Goal: Task Accomplishment & Management: Use online tool/utility

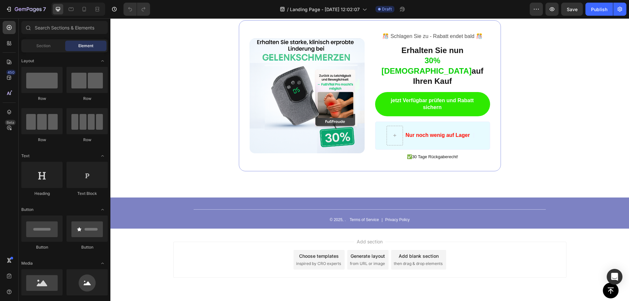
scroll to position [1925, 0]
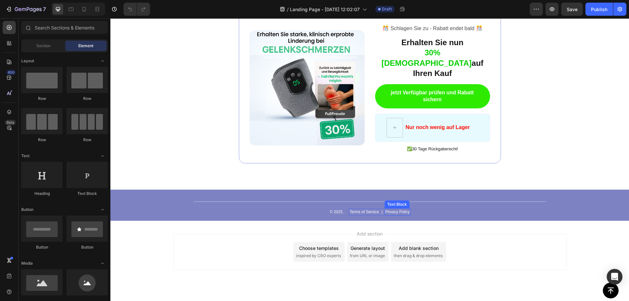
click at [396, 209] on p "Privacy Policy" at bounding box center [397, 212] width 25 height 6
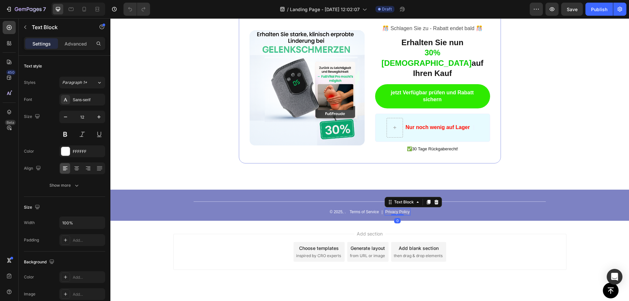
click at [433, 221] on div "Add section Choose templates inspired by CRO experts Generate layout from URL o…" at bounding box center [369, 261] width 519 height 81
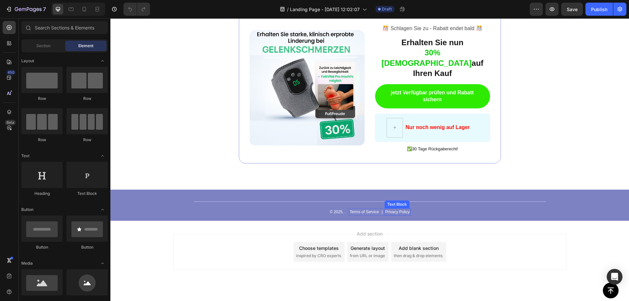
click at [394, 209] on p "Privacy Policy" at bounding box center [397, 212] width 25 height 6
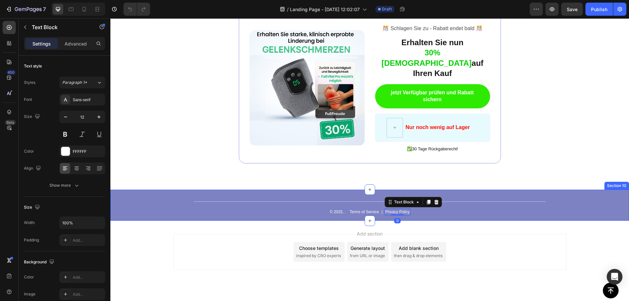
click at [425, 205] on div "Title Line © 2025, . Text Block Terms of Service Text Block | Text Block Privac…" at bounding box center [369, 205] width 519 height 31
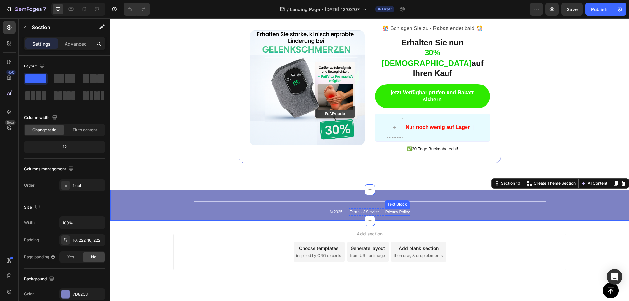
click at [393, 209] on p "Privacy Policy" at bounding box center [397, 212] width 25 height 6
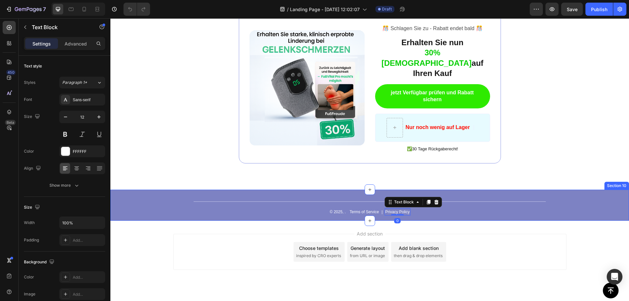
click at [426, 221] on div "Add section Choose templates inspired by CRO experts Generate layout from URL o…" at bounding box center [369, 261] width 519 height 81
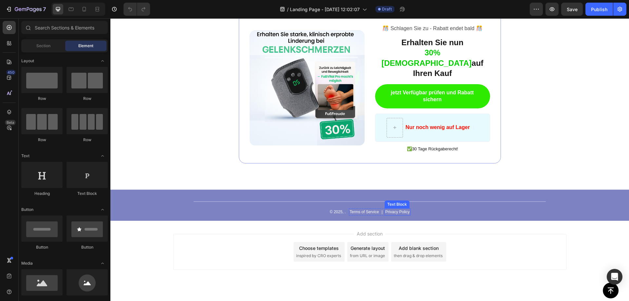
click at [392, 209] on p "Privacy Policy" at bounding box center [397, 212] width 25 height 6
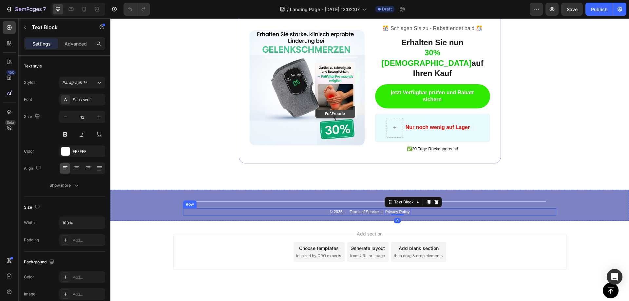
click at [437, 208] on div "© 2025, . Text Block Terms of Service Text Block | Text Block Privacy Policy Te…" at bounding box center [369, 211] width 373 height 7
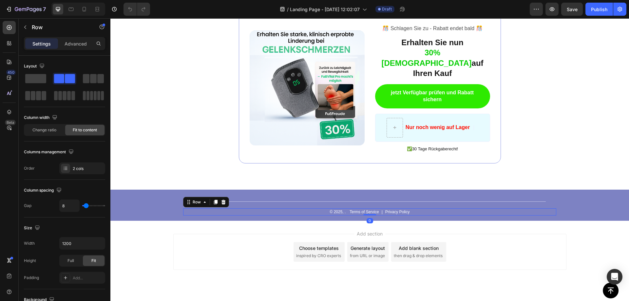
click at [395, 209] on p "Privacy Policy" at bounding box center [397, 212] width 25 height 6
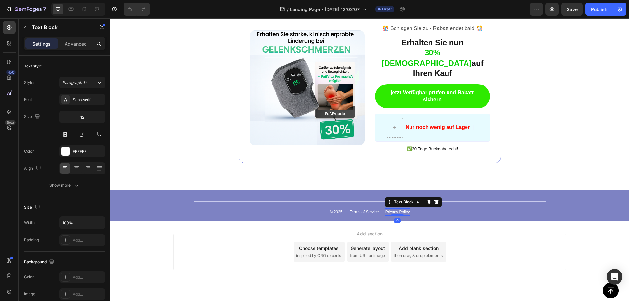
click at [515, 234] on div "Add section Choose templates inspired by CRO experts Generate layout from URL o…" at bounding box center [369, 252] width 393 height 36
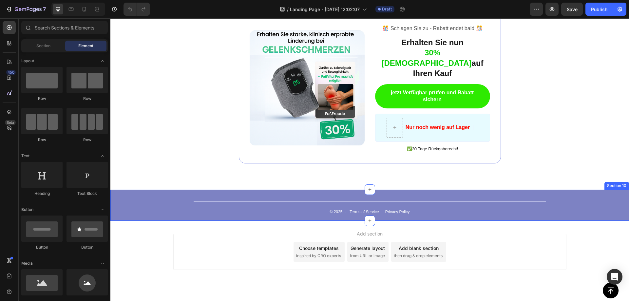
click at [403, 201] on div "Title Line © 2025, . Text Block Terms of Service Text Block | Text Block Privac…" at bounding box center [369, 205] width 519 height 31
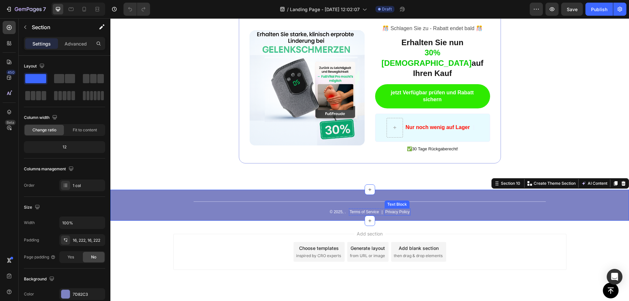
click at [401, 209] on p "Privacy Policy" at bounding box center [397, 212] width 25 height 6
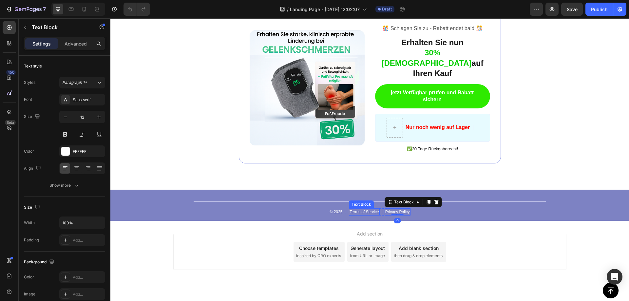
click at [359, 209] on p "Terms of Service" at bounding box center [364, 212] width 29 height 6
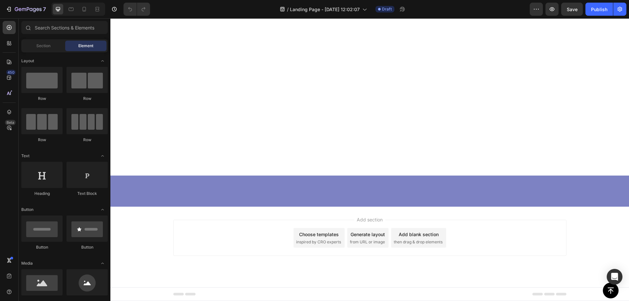
scroll to position [0, 0]
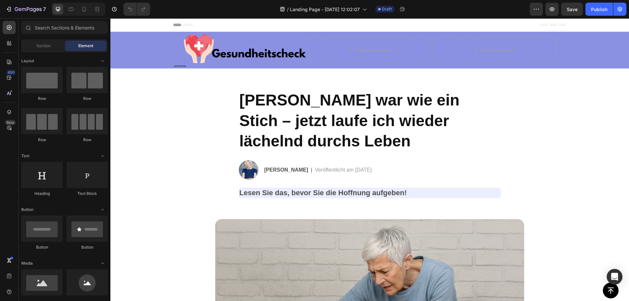
drag, startPoint x: 627, startPoint y: 270, endPoint x: 700, endPoint y: 24, distance: 257.0
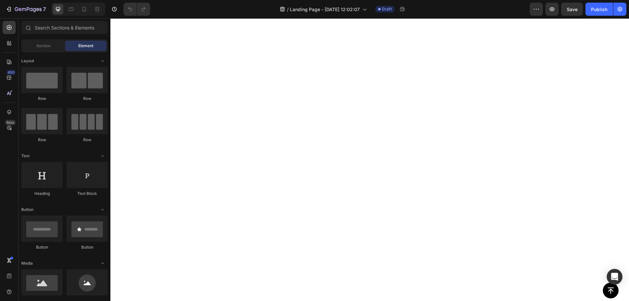
scroll to position [1925, 0]
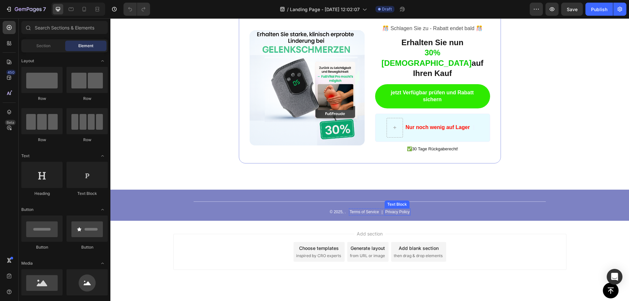
click at [398, 202] on div "Title Line © 2025, . Text Block Terms of Service Text Block | Text Block Privac…" at bounding box center [369, 205] width 519 height 31
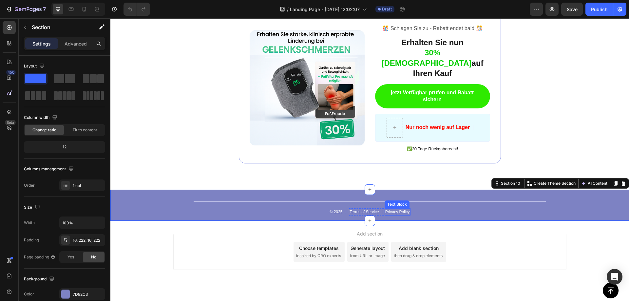
click at [397, 209] on p "Privacy Policy" at bounding box center [397, 212] width 25 height 6
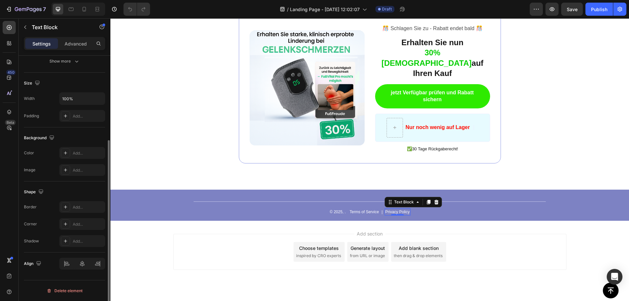
scroll to position [0, 0]
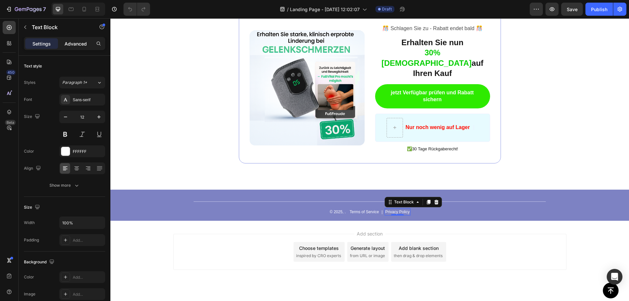
click at [85, 45] on p "Advanced" at bounding box center [76, 43] width 22 height 7
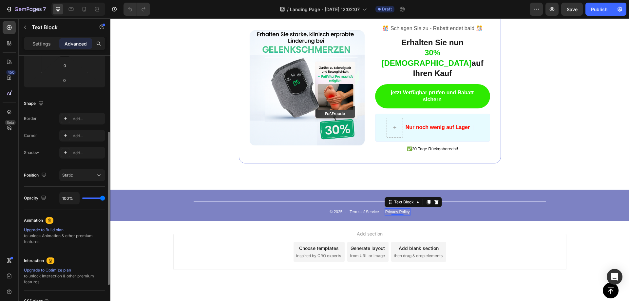
scroll to position [191, 0]
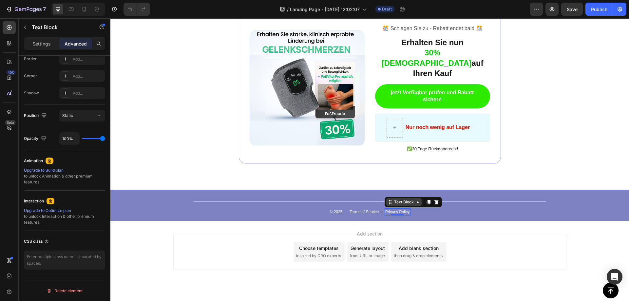
click at [416, 200] on icon at bounding box center [417, 202] width 5 height 5
click at [415, 200] on icon at bounding box center [417, 202] width 5 height 5
click at [454, 234] on div "Add section Choose templates inspired by CRO experts Generate layout from URL o…" at bounding box center [369, 252] width 393 height 36
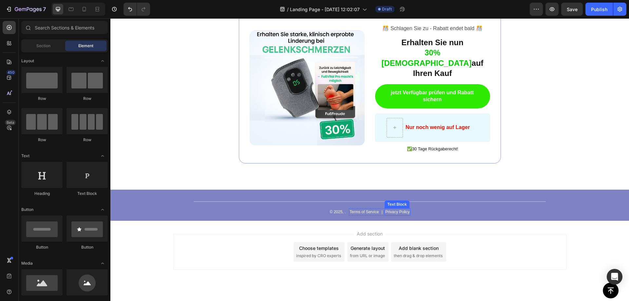
click at [395, 209] on p "Privacy Policy" at bounding box center [397, 212] width 25 height 6
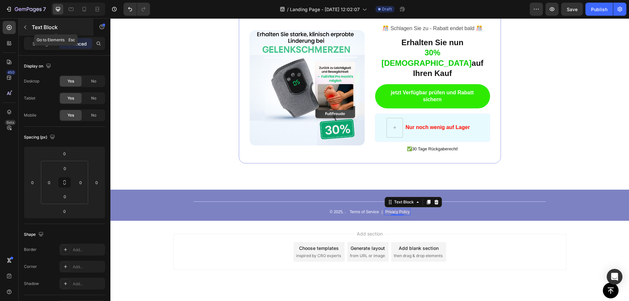
click at [25, 25] on icon "button" at bounding box center [25, 27] width 5 height 5
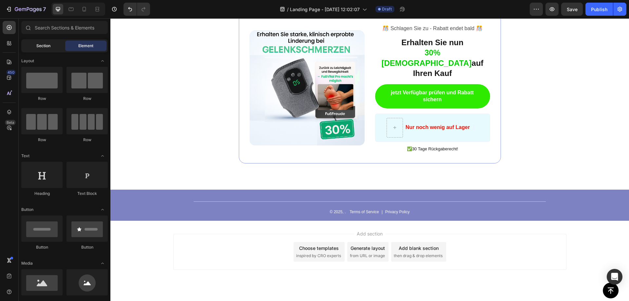
click at [40, 41] on div "Section" at bounding box center [43, 46] width 41 height 10
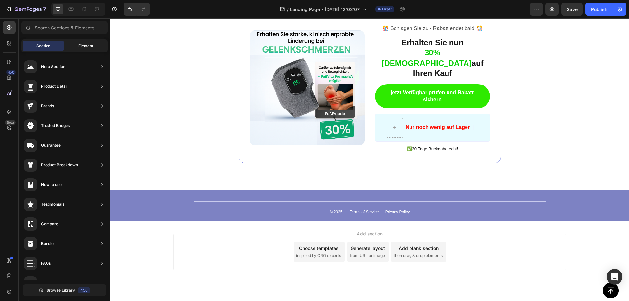
click at [72, 49] on div "Element" at bounding box center [85, 46] width 41 height 10
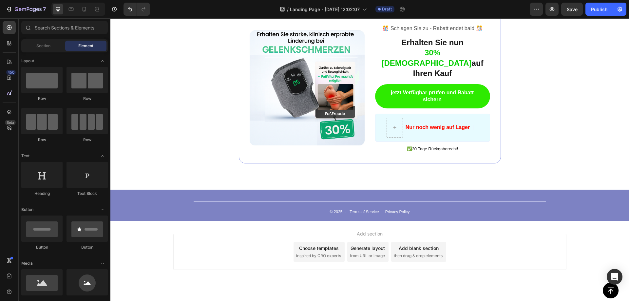
click at [392, 208] on div "Privacy Policy" at bounding box center [398, 211] width 26 height 7
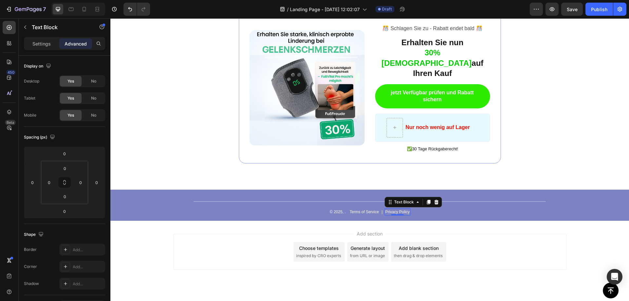
click at [392, 209] on p "Privacy Policy" at bounding box center [397, 212] width 25 height 6
click at [49, 44] on p "Settings" at bounding box center [41, 43] width 18 height 7
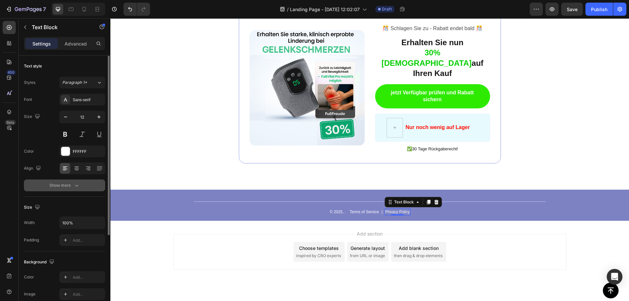
click at [70, 182] on div "Show more" at bounding box center [64, 185] width 30 height 7
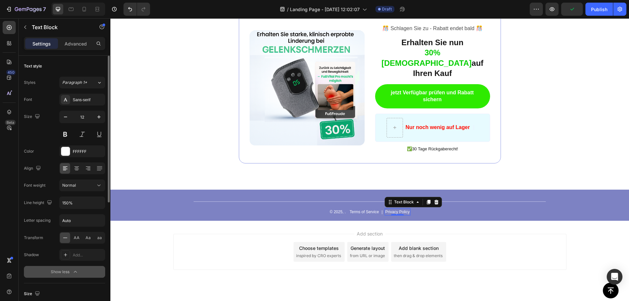
click at [67, 271] on div "Show less" at bounding box center [65, 272] width 28 height 7
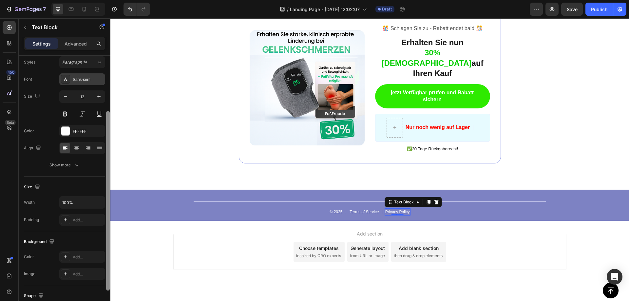
scroll to position [0, 0]
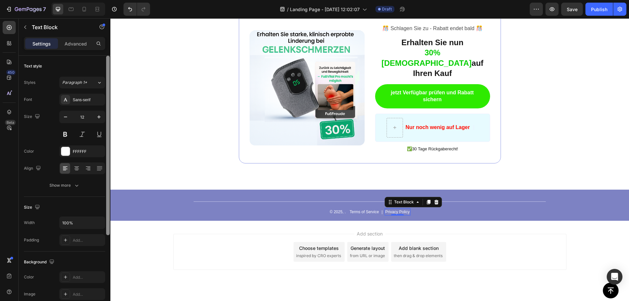
drag, startPoint x: 108, startPoint y: 119, endPoint x: 107, endPoint y: 80, distance: 38.4
click at [107, 80] on div at bounding box center [108, 146] width 4 height 180
click at [533, 9] on button "button" at bounding box center [536, 9] width 13 height 13
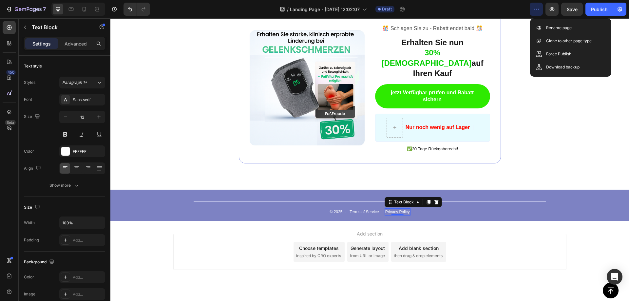
click at [536, 7] on icon "button" at bounding box center [536, 9] width 7 height 7
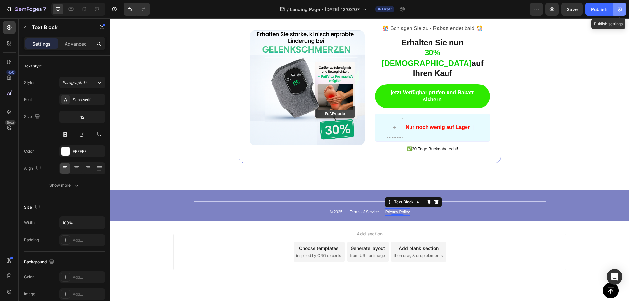
click at [625, 9] on button "button" at bounding box center [620, 9] width 13 height 13
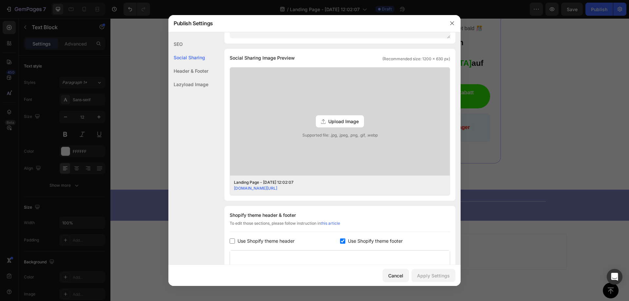
scroll to position [266, 0]
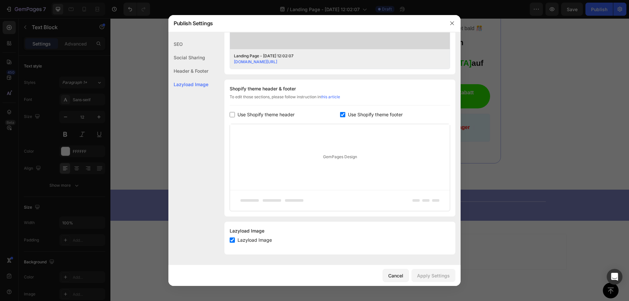
click at [195, 58] on div "Social Sharing" at bounding box center [188, 57] width 40 height 13
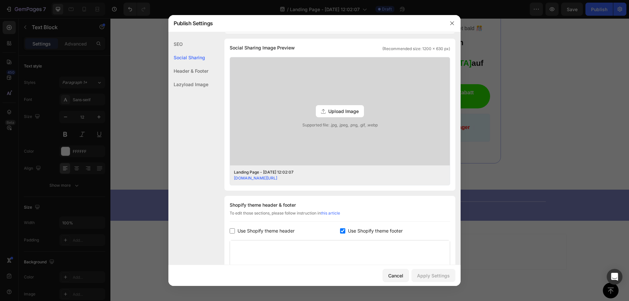
click at [192, 67] on div "Header & Footer" at bounding box center [188, 70] width 40 height 13
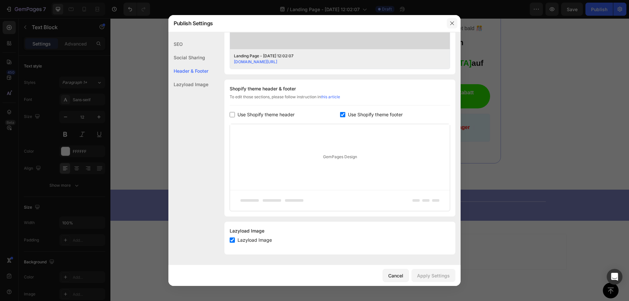
click at [454, 19] on button "button" at bounding box center [452, 23] width 10 height 10
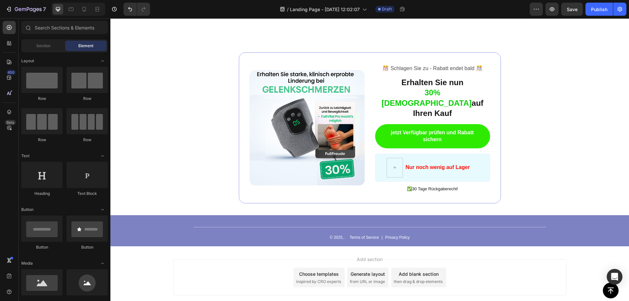
scroll to position [1925, 0]
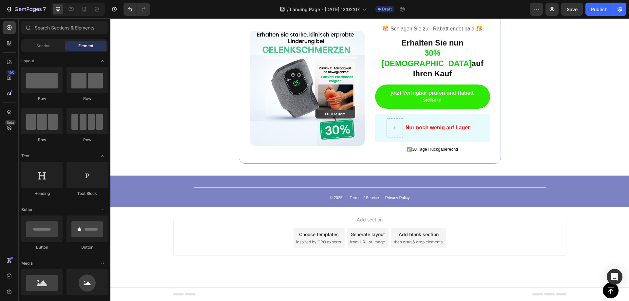
drag, startPoint x: 626, startPoint y: 269, endPoint x: 717, endPoint y: 293, distance: 94.4
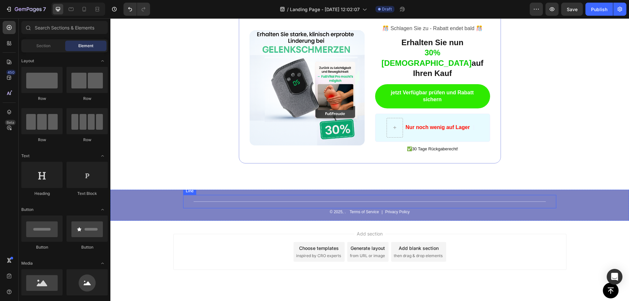
click at [391, 209] on p "Privacy Policy" at bounding box center [397, 212] width 25 height 6
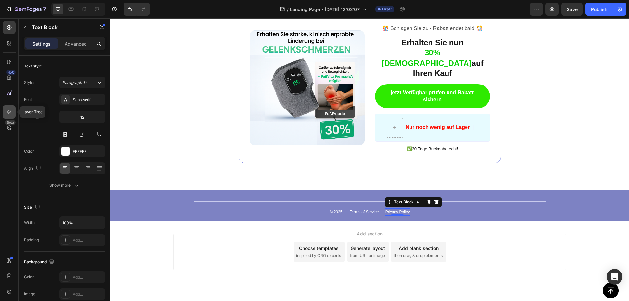
click at [10, 112] on icon at bounding box center [9, 112] width 4 height 5
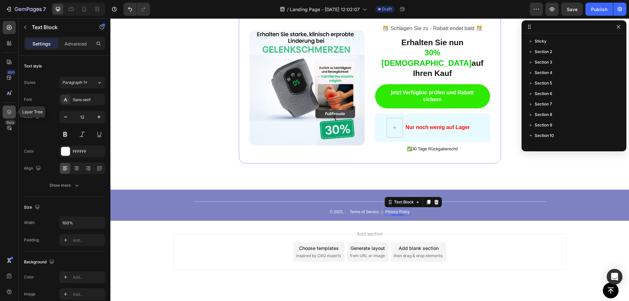
scroll to position [133, 0]
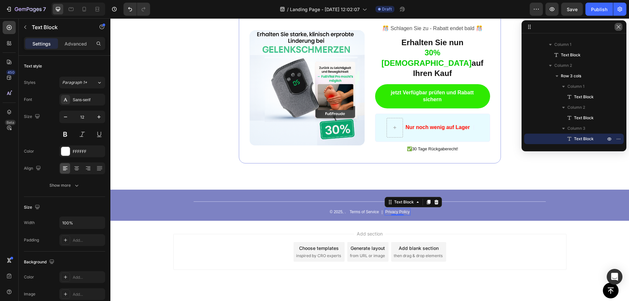
click at [617, 25] on icon "button" at bounding box center [618, 26] width 5 height 5
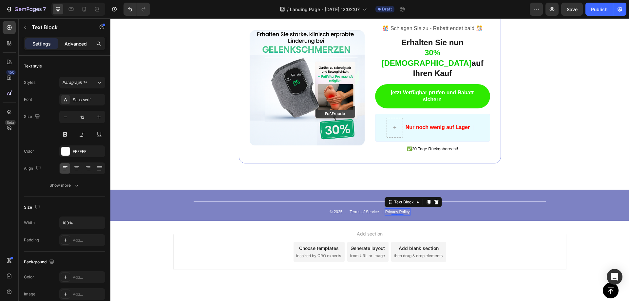
click at [73, 44] on p "Advanced" at bounding box center [76, 43] width 22 height 7
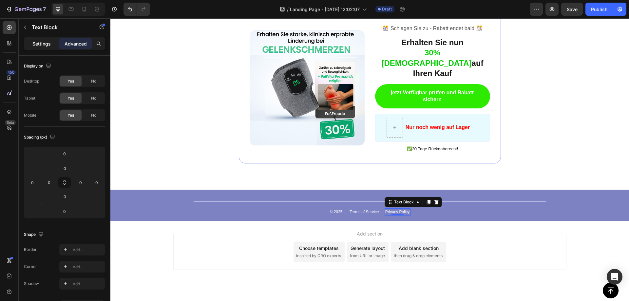
click at [43, 42] on p "Settings" at bounding box center [41, 43] width 18 height 7
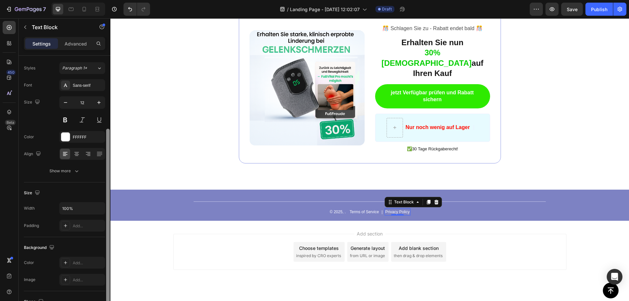
scroll to position [0, 0]
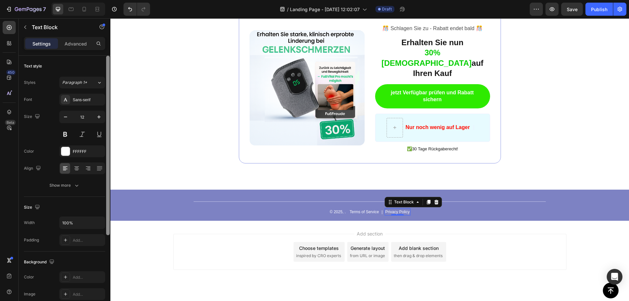
drag, startPoint x: 107, startPoint y: 68, endPoint x: 95, endPoint y: 57, distance: 16.2
click at [95, 57] on div "Text style Styles Paragraph 1* Font Sans-serif Size 12 Color FFFFFF Align Show …" at bounding box center [65, 188] width 92 height 264
click at [62, 180] on div "Font Sans-serif Size 12 Color FFFFFF Align Show more" at bounding box center [64, 143] width 81 height 98
click at [63, 182] on div "Show more" at bounding box center [64, 185] width 30 height 7
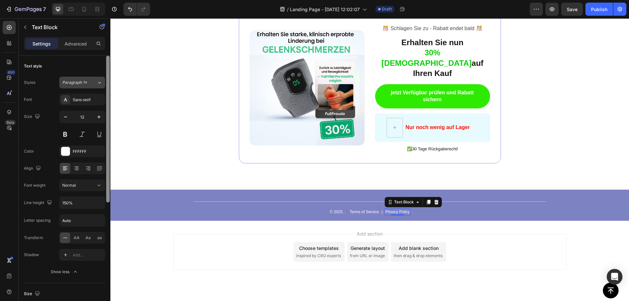
drag, startPoint x: 109, startPoint y: 120, endPoint x: 99, endPoint y: 81, distance: 39.5
click at [101, 86] on div "Text style Styles Paragraph 1* Font Sans-serif Size 12 Color FFFFFF Align Font …" at bounding box center [65, 188] width 92 height 264
click at [79, 44] on p "Advanced" at bounding box center [76, 43] width 22 height 7
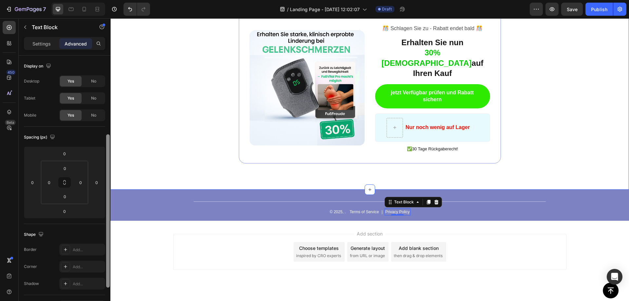
drag, startPoint x: 107, startPoint y: 65, endPoint x: 106, endPoint y: 39, distance: 26.3
click at [108, 39] on div "Settings Advanced Display on Desktop Yes No Tablet Yes No Mobile Yes No Spacing…" at bounding box center [65, 178] width 92 height 283
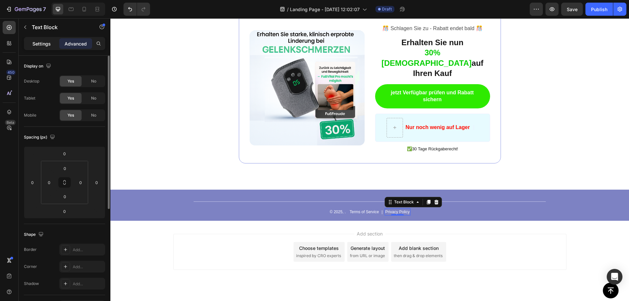
click at [55, 39] on div "Settings" at bounding box center [41, 43] width 33 height 10
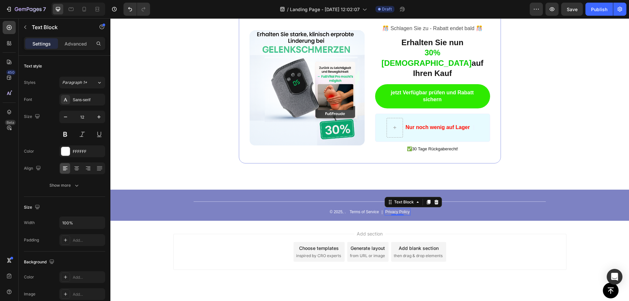
click at [404, 209] on p "Privacy Policy" at bounding box center [397, 212] width 25 height 6
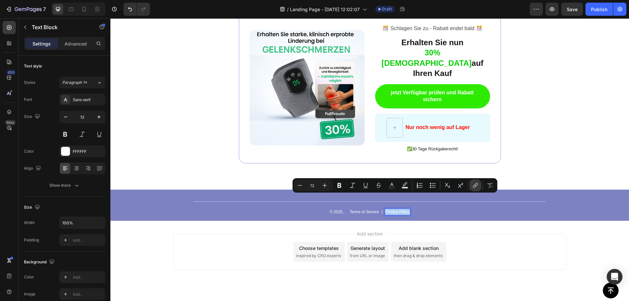
click at [475, 185] on icon "Editor contextual toolbar" at bounding box center [475, 185] width 7 height 7
click at [395, 209] on p "Privacy Policy" at bounding box center [397, 212] width 25 height 6
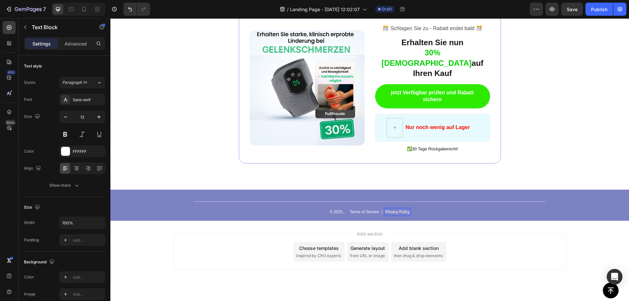
click at [400, 209] on p "Privacy Policy" at bounding box center [397, 212] width 25 height 6
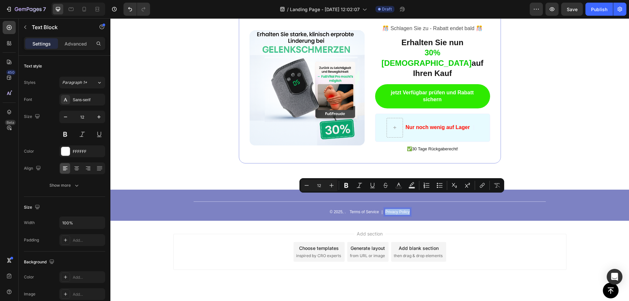
click at [399, 209] on p "Privacy Policy" at bounding box center [397, 212] width 25 height 6
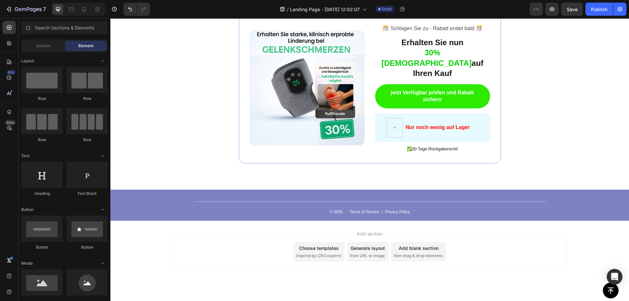
click at [395, 201] on div at bounding box center [395, 201] width 0 height 0
click at [416, 221] on div "Add section Choose templates inspired by CRO experts Generate layout from URL o…" at bounding box center [369, 261] width 519 height 81
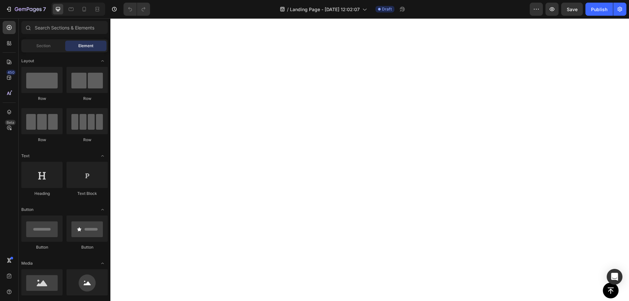
scroll to position [1925, 0]
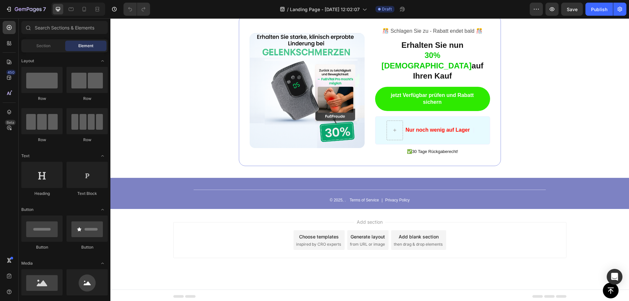
scroll to position [1925, 0]
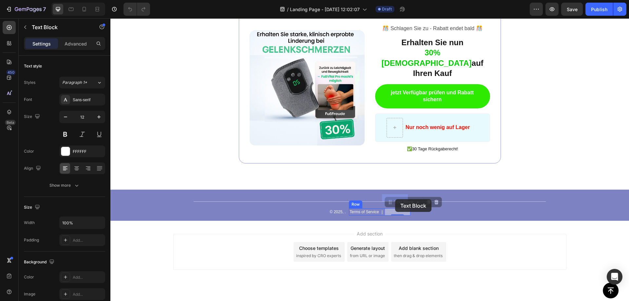
drag, startPoint x: 384, startPoint y: 198, endPoint x: 395, endPoint y: 199, distance: 11.2
click at [400, 209] on p "Privacy Policy" at bounding box center [397, 212] width 25 height 6
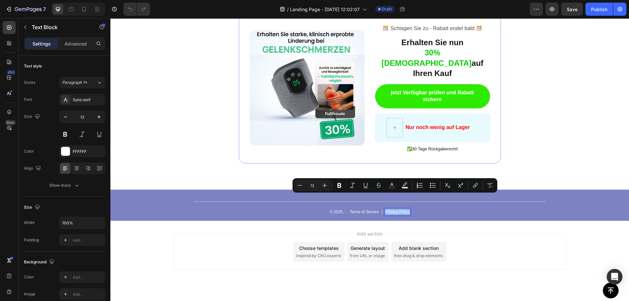
click at [396, 209] on p "Privacy Policy" at bounding box center [397, 212] width 25 height 6
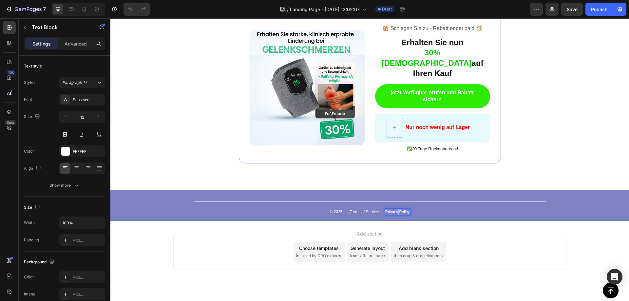
click at [396, 209] on p "Privacy Policy" at bounding box center [397, 212] width 25 height 6
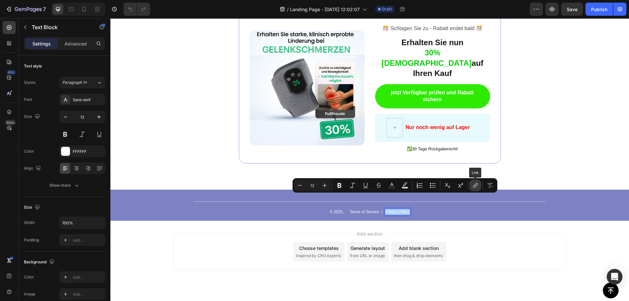
click at [476, 187] on icon "Editor contextual toolbar" at bounding box center [475, 185] width 7 height 7
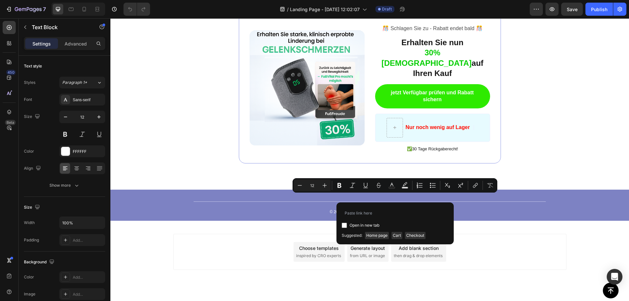
click at [474, 260] on div "Add section Choose templates inspired by CRO experts Generate layout from URL o…" at bounding box center [369, 261] width 519 height 81
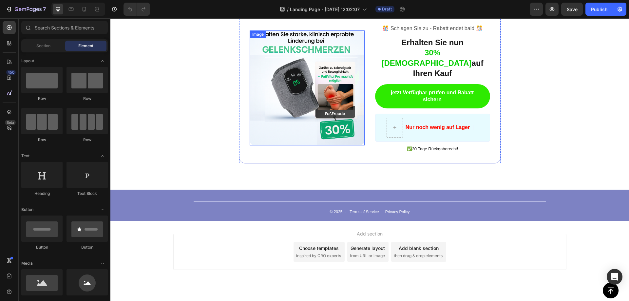
drag, startPoint x: 342, startPoint y: 132, endPoint x: 370, endPoint y: 96, distance: 45.1
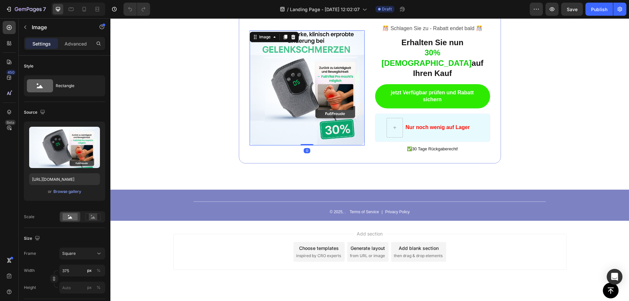
click at [274, 234] on div "Add section Choose templates inspired by CRO experts Generate layout from URL o…" at bounding box center [369, 252] width 393 height 36
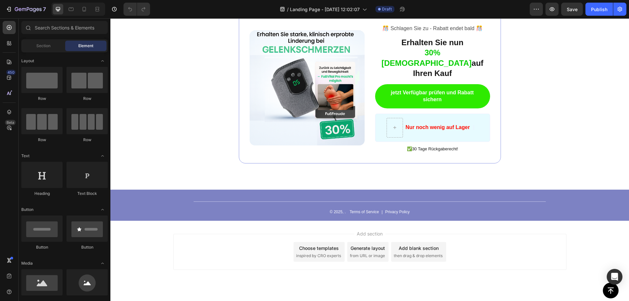
click at [0, 196] on div "450 Beta" at bounding box center [9, 159] width 19 height 283
click at [426, 208] on div "© 2025, . Text Block Terms of Service Text Block | Text Block Privacy Policy Te…" at bounding box center [369, 211] width 373 height 7
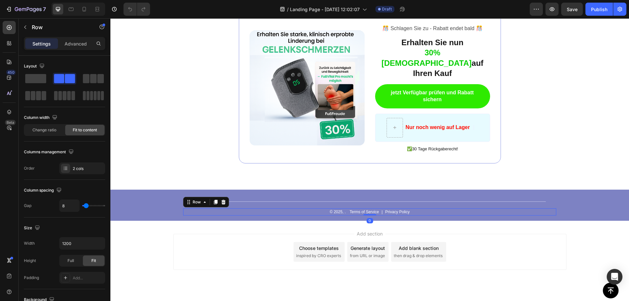
click at [417, 208] on div "© 2025, . Text Block Terms of Service Text Block | Text Block Privacy Policy Te…" at bounding box center [369, 211] width 373 height 7
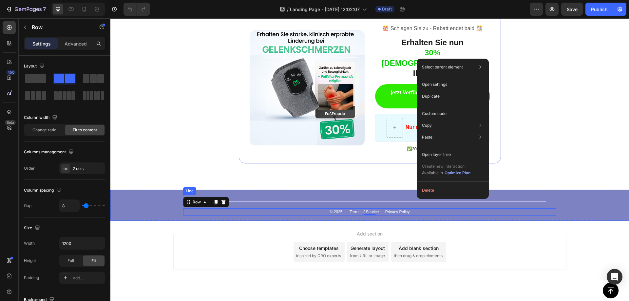
click at [399, 209] on p "Privacy Policy" at bounding box center [397, 212] width 25 height 6
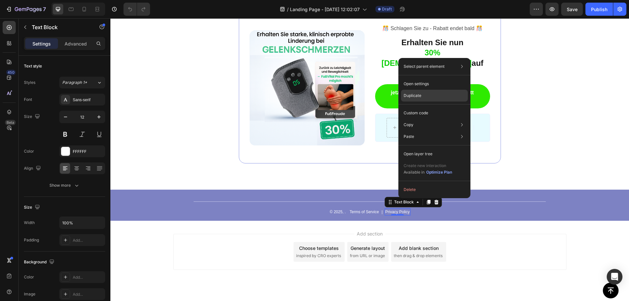
drag, startPoint x: 424, startPoint y: 97, endPoint x: 305, endPoint y: 137, distance: 125.5
click at [424, 97] on div "Duplicate" at bounding box center [434, 96] width 67 height 12
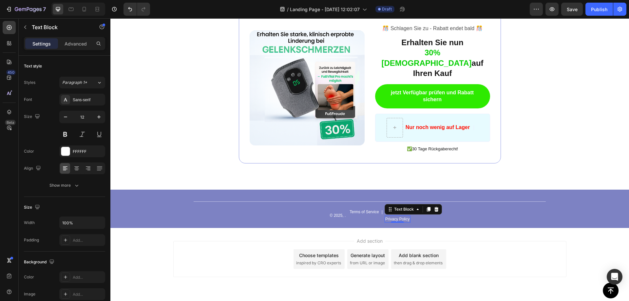
click at [426, 228] on div "Add section Choose templates inspired by CRO experts Generate layout from URL o…" at bounding box center [369, 268] width 519 height 81
click at [337, 213] on p "© 2025, ." at bounding box center [338, 216] width 16 height 6
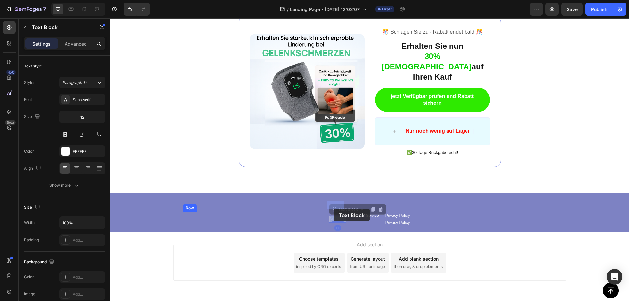
drag, startPoint x: 334, startPoint y: 202, endPoint x: 334, endPoint y: 208, distance: 6.6
click at [396, 220] on p "Privacy Policy" at bounding box center [397, 223] width 25 height 6
click at [434, 210] on icon at bounding box center [436, 212] width 4 height 5
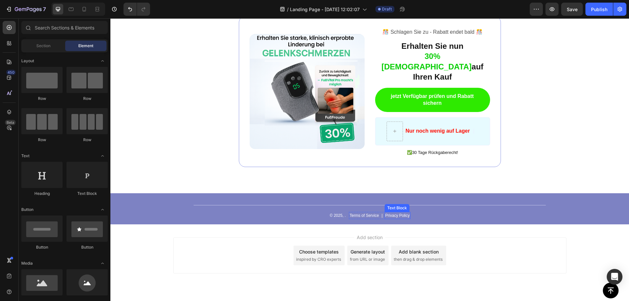
click at [388, 213] on p "Privacy Policy" at bounding box center [397, 216] width 25 height 6
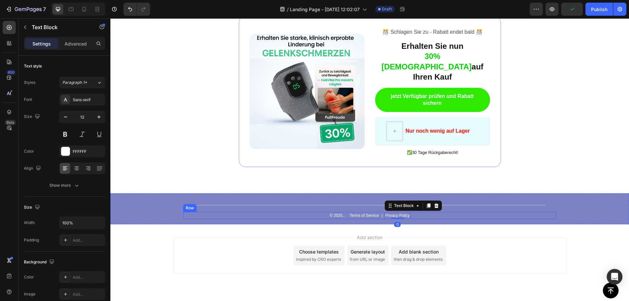
click at [422, 212] on div "© 2025, . Text Block Terms of Service Text Block | Text Block Privacy Policy Te…" at bounding box center [369, 215] width 373 height 7
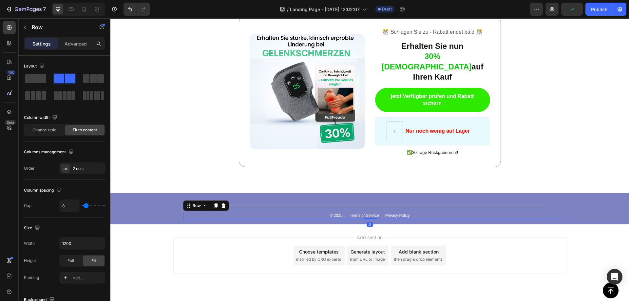
click at [423, 212] on div "© 2025, . Text Block Terms of Service Text Block | Text Block Privacy Policy Te…" at bounding box center [369, 215] width 373 height 7
click at [399, 213] on p "Privacy Policy" at bounding box center [397, 216] width 25 height 6
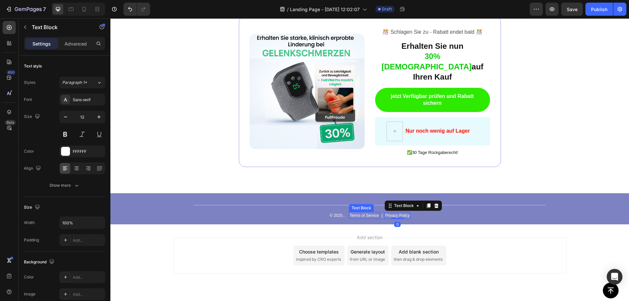
click at [371, 213] on p "Terms of Service" at bounding box center [364, 216] width 29 height 6
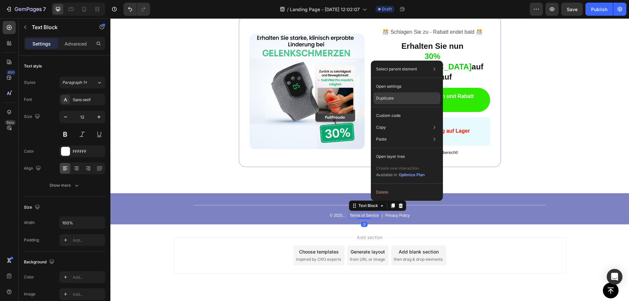
click at [404, 96] on div "Duplicate" at bounding box center [407, 98] width 67 height 12
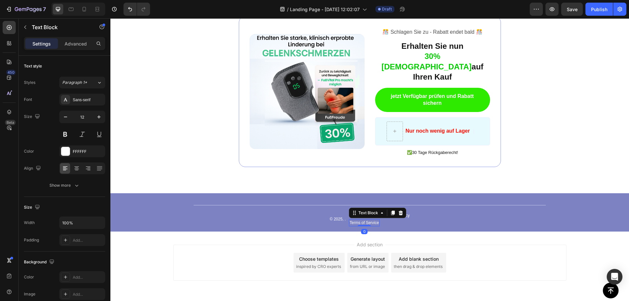
click at [389, 245] on div "Add section Choose templates inspired by CRO experts Generate layout from URL o…" at bounding box center [369, 263] width 393 height 36
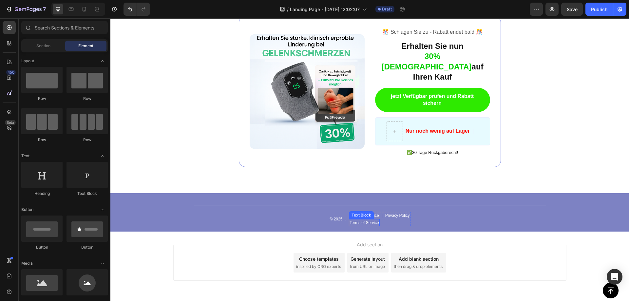
click at [361, 220] on p "Terms of Service" at bounding box center [364, 223] width 29 height 6
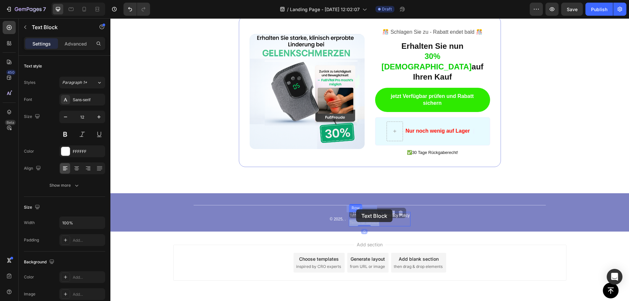
drag, startPoint x: 367, startPoint y: 211, endPoint x: 362, endPoint y: 211, distance: 5.6
click at [371, 220] on p "Terms of Service" at bounding box center [364, 223] width 29 height 6
click at [372, 220] on p "Terms of Service" at bounding box center [364, 223] width 29 height 6
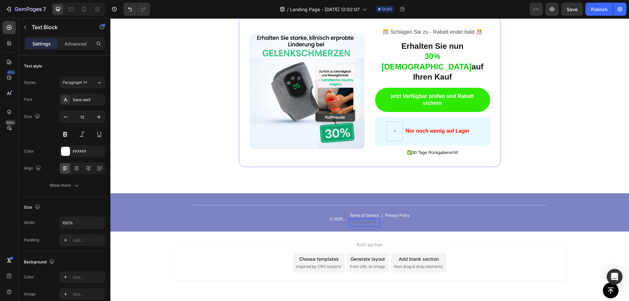
click at [407, 245] on div "Add section Choose templates inspired by CRO experts Generate layout from URL o…" at bounding box center [369, 263] width 393 height 36
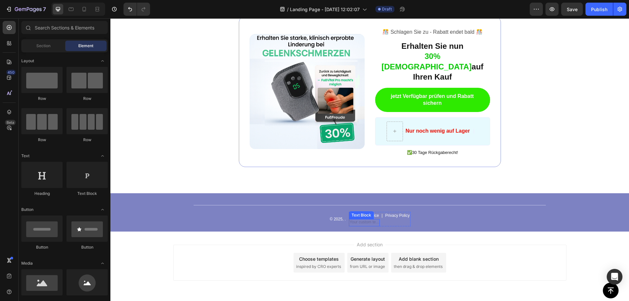
click at [362, 219] on div "Rich Text Editor. Editing area: main" at bounding box center [364, 222] width 30 height 7
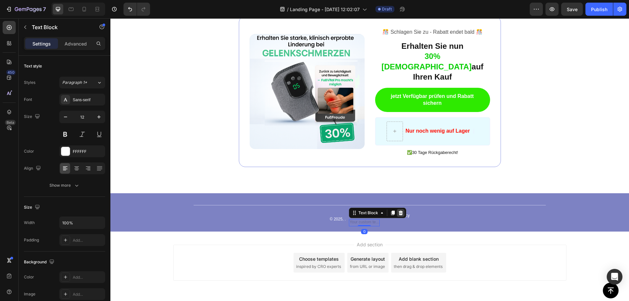
click at [399, 210] on icon at bounding box center [401, 212] width 4 height 5
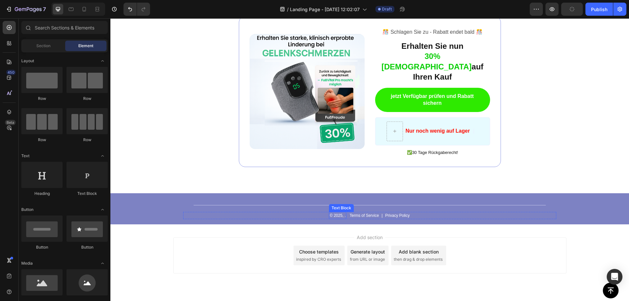
click at [334, 213] on p "© 2025, ." at bounding box center [338, 216] width 16 height 6
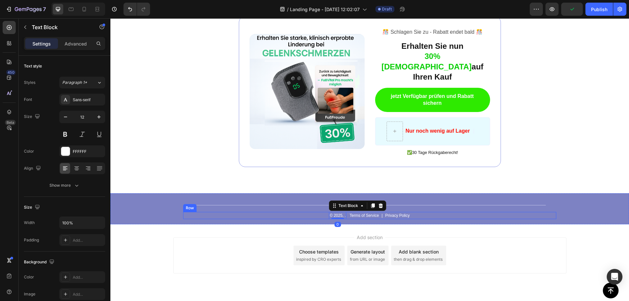
click at [322, 212] on div "© 2025, . Text Block 0 Terms of Service Text Block | Text Block Privacy Policy …" at bounding box center [369, 215] width 373 height 7
click at [338, 213] on p "© 2025, ." at bounding box center [338, 216] width 16 height 6
drag, startPoint x: 335, startPoint y: 202, endPoint x: 318, endPoint y: 203, distance: 17.4
click at [334, 213] on p "© 2025, ." at bounding box center [338, 216] width 16 height 6
click at [334, 224] on div "Add section Choose templates inspired by CRO experts Generate layout from URL o…" at bounding box center [369, 264] width 519 height 81
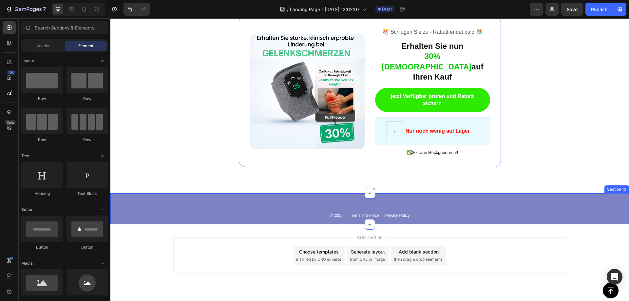
click at [333, 213] on p "© 2025, ." at bounding box center [338, 216] width 16 height 6
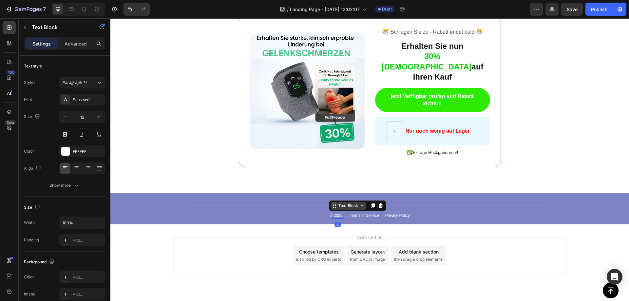
click at [332, 203] on icon at bounding box center [334, 205] width 5 height 5
click at [369, 202] on div at bounding box center [373, 206] width 8 height 8
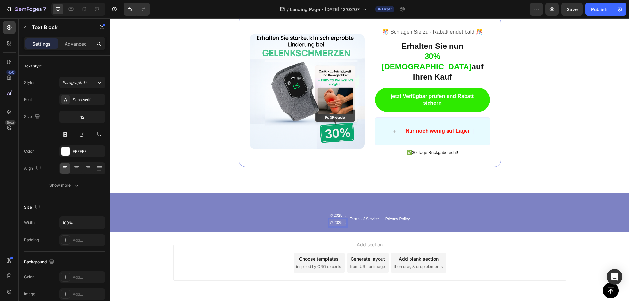
click at [336, 220] on p "© 2025, ." at bounding box center [338, 223] width 16 height 6
click at [339, 220] on p "© 2025, ." at bounding box center [338, 223] width 16 height 6
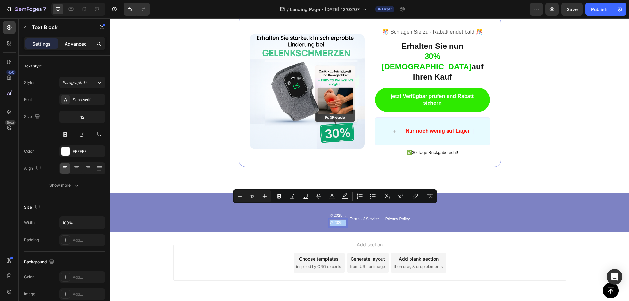
click at [79, 48] on div "Advanced" at bounding box center [75, 43] width 33 height 10
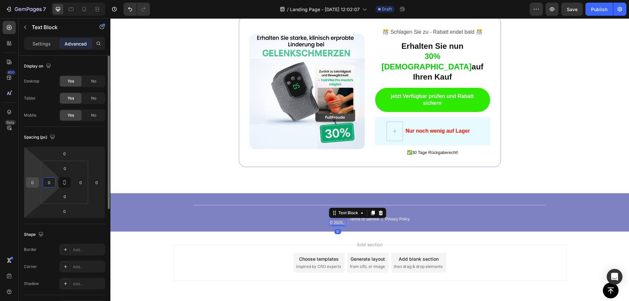
drag, startPoint x: 51, startPoint y: 184, endPoint x: 30, endPoint y: 181, distance: 21.1
click at [30, 181] on div "0 0 0 0 0 0 0 0" at bounding box center [64, 182] width 81 height 72
drag, startPoint x: 45, startPoint y: 179, endPoint x: 37, endPoint y: 179, distance: 8.2
click at [37, 179] on div "0 0 0 0 0 0 0 0" at bounding box center [64, 182] width 81 height 72
click at [46, 180] on input "0" at bounding box center [49, 183] width 10 height 10
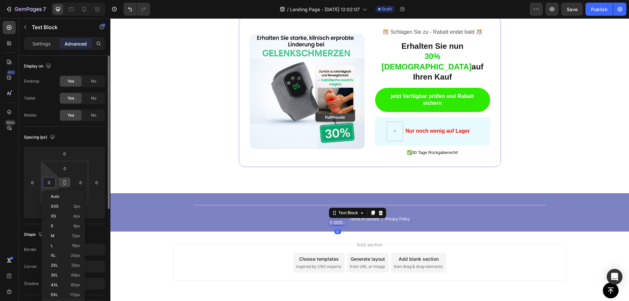
click at [60, 179] on button at bounding box center [64, 182] width 12 height 10
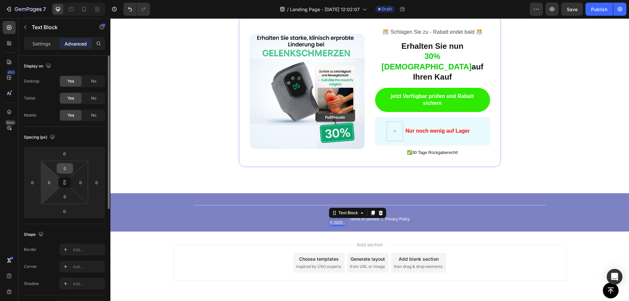
click at [62, 169] on input "0" at bounding box center [64, 169] width 13 height 10
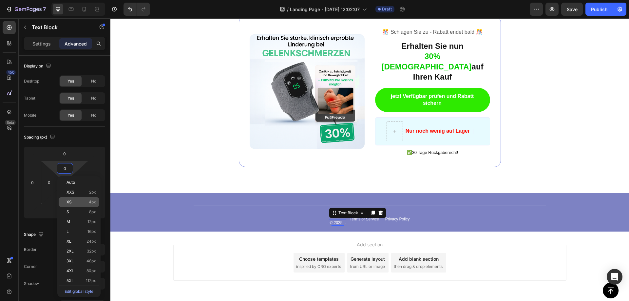
click at [90, 202] on span "4px" at bounding box center [92, 202] width 7 height 5
type input "4"
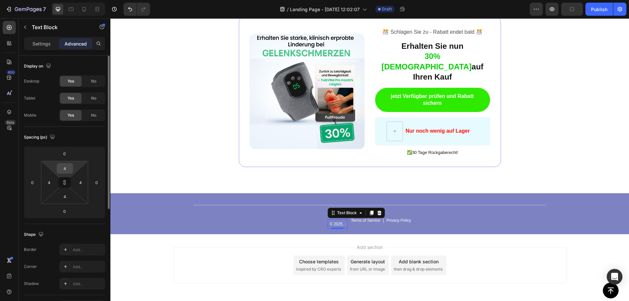
click at [64, 170] on input "4" at bounding box center [64, 169] width 13 height 10
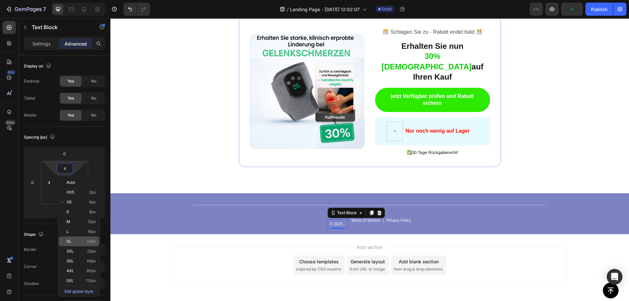
click at [77, 237] on div "XL 24px" at bounding box center [79, 242] width 41 height 10
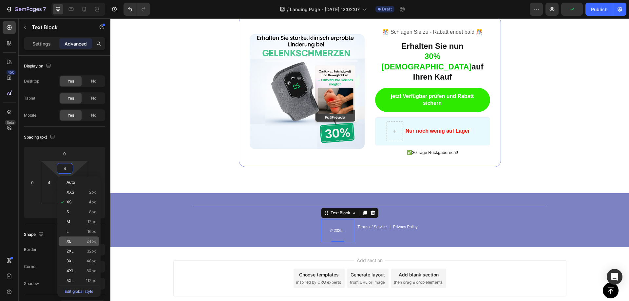
type input "24"
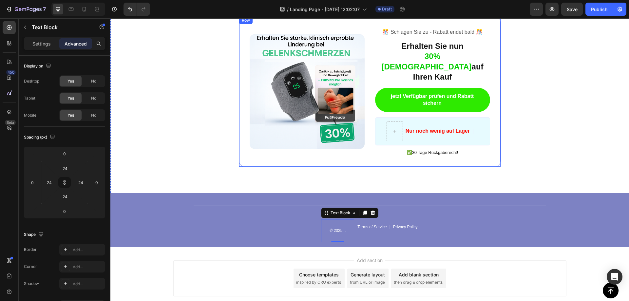
click at [439, 225] on div "© 2025, . Text Block © 2025, . Text Block 0 Terms of Service Text Block | Text …" at bounding box center [369, 227] width 373 height 30
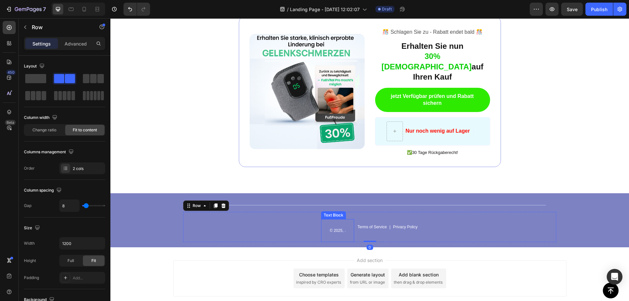
click at [333, 228] on p "© 2025, ." at bounding box center [338, 231] width 16 height 6
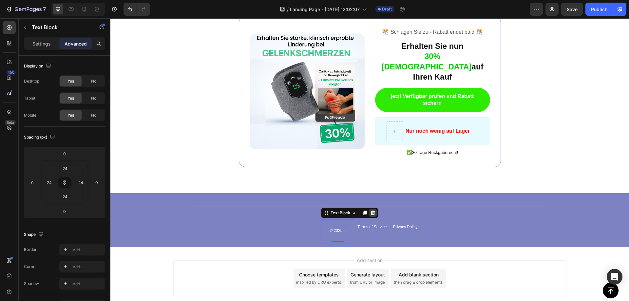
click at [372, 210] on icon at bounding box center [373, 212] width 4 height 5
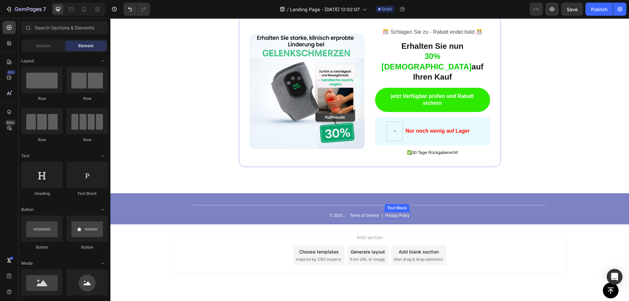
click at [390, 213] on p "Privacy Policy" at bounding box center [397, 216] width 25 height 6
click at [429, 224] on div "Add section Choose templates inspired by CRO experts Generate layout from URL o…" at bounding box center [369, 264] width 519 height 81
click at [423, 212] on div "© 2025, . Text Block Terms of Service Text Block | Text Block Privacy Policy Te…" at bounding box center [369, 215] width 373 height 7
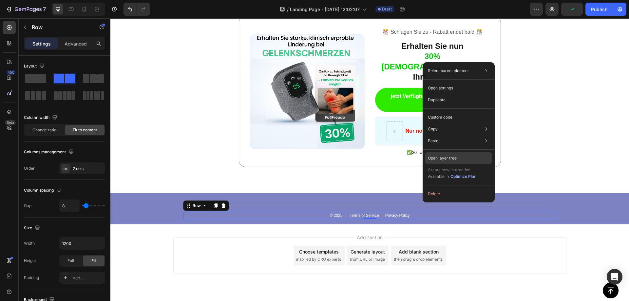
click at [452, 157] on p "Open layer tree" at bounding box center [442, 158] width 29 height 6
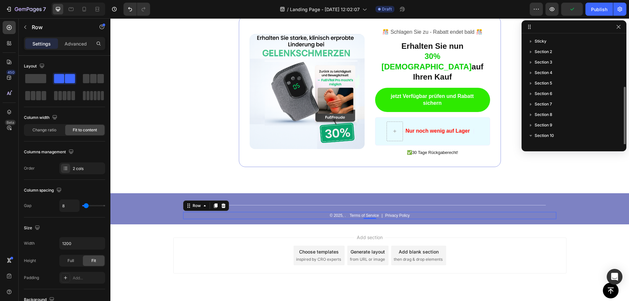
scroll to position [28, 0]
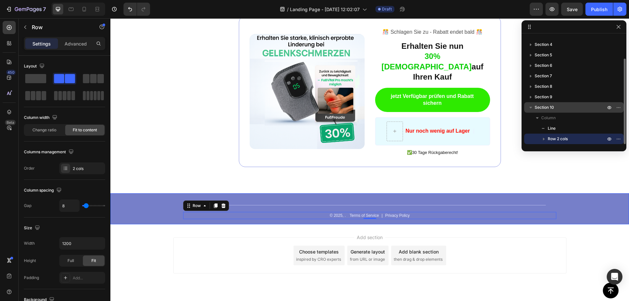
click at [579, 109] on p "Section 10" at bounding box center [571, 107] width 72 height 7
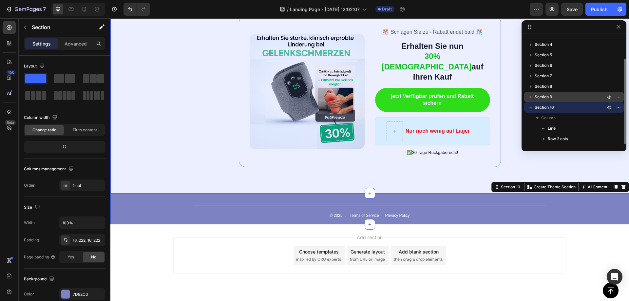
click at [563, 101] on div "Section 9" at bounding box center [574, 97] width 94 height 10
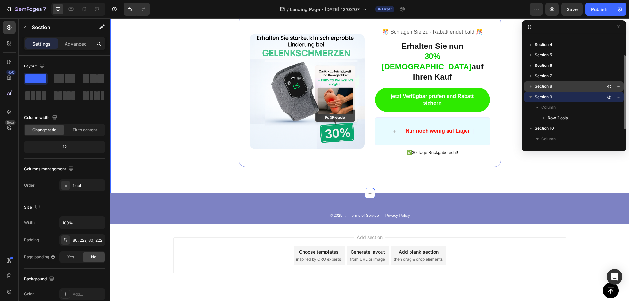
click at [561, 88] on p "Section 8" at bounding box center [571, 86] width 72 height 7
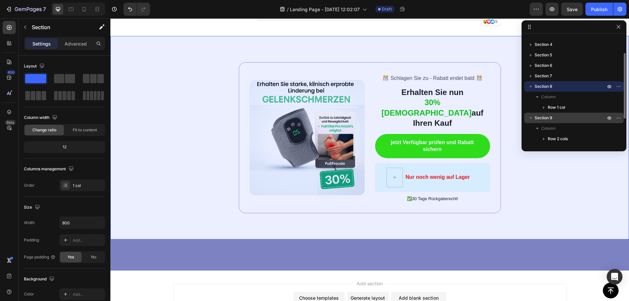
scroll to position [1608, 0]
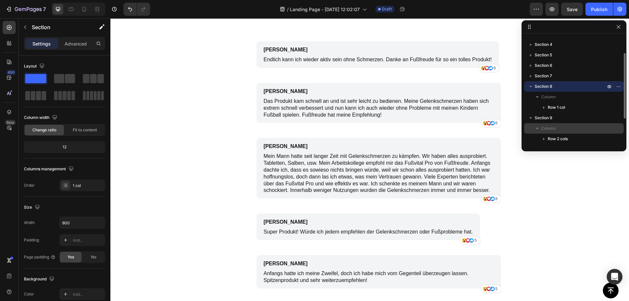
click at [563, 129] on p "Column" at bounding box center [574, 128] width 66 height 7
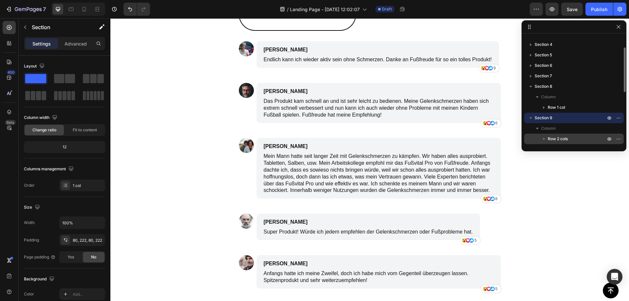
click at [563, 137] on span "Row 2 cols" at bounding box center [558, 139] width 20 height 7
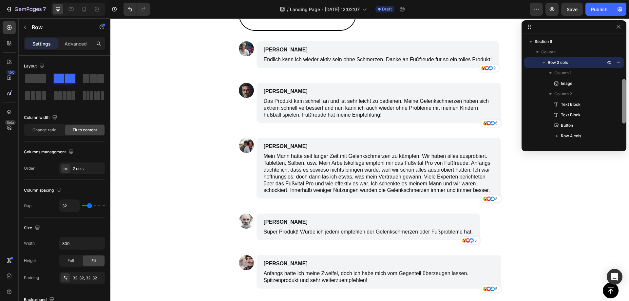
drag, startPoint x: 734, startPoint y: 101, endPoint x: 628, endPoint y: 146, distance: 115.0
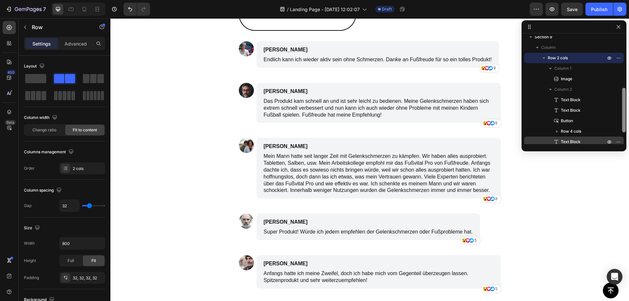
scroll to position [129, 0]
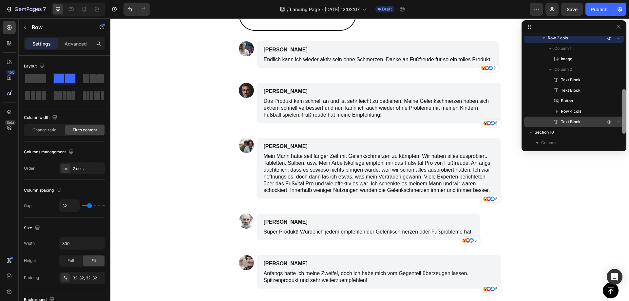
click at [580, 124] on span "Text Block" at bounding box center [571, 122] width 20 height 7
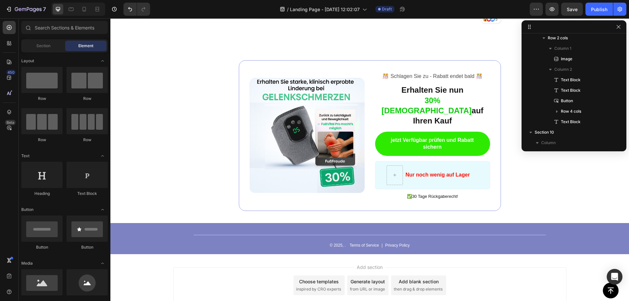
scroll to position [1925, 0]
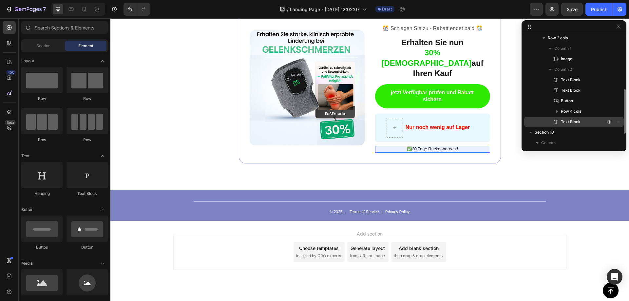
click at [573, 120] on span "Text Block" at bounding box center [571, 122] width 20 height 7
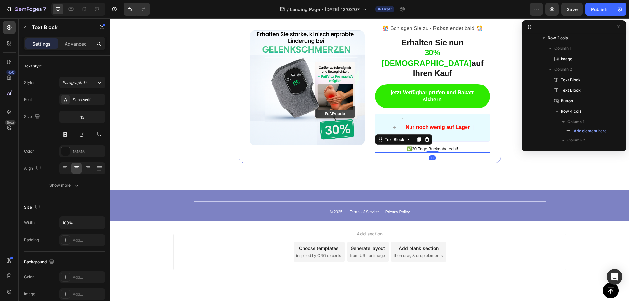
scroll to position [235, 0]
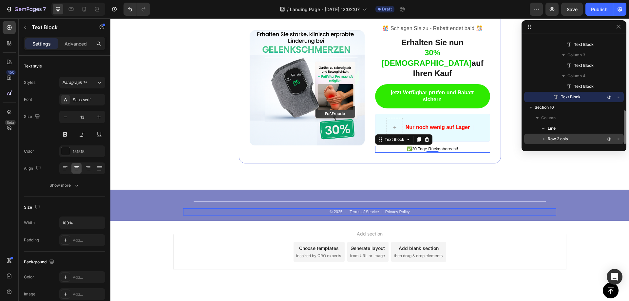
click at [574, 136] on p "Row 2 cols" at bounding box center [577, 139] width 59 height 7
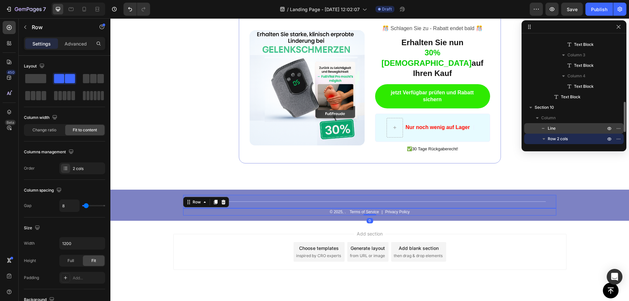
click at [564, 128] on p "Line" at bounding box center [569, 128] width 59 height 7
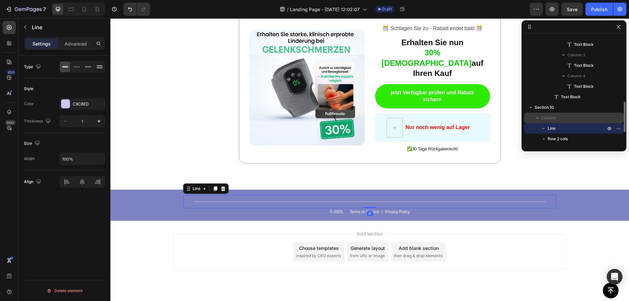
click at [555, 120] on span "Column" at bounding box center [548, 118] width 14 height 7
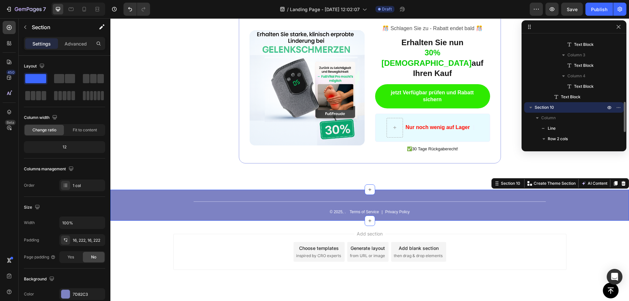
click at [557, 109] on p "Section 10" at bounding box center [571, 107] width 72 height 7
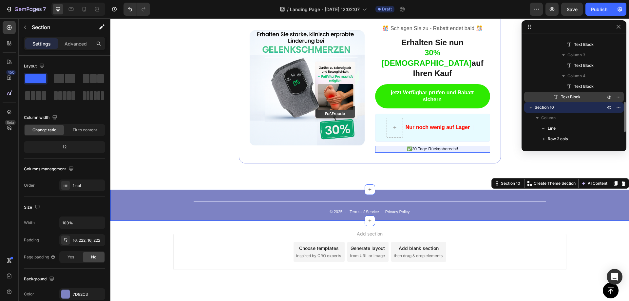
click at [563, 100] on span "Text Block" at bounding box center [571, 97] width 20 height 7
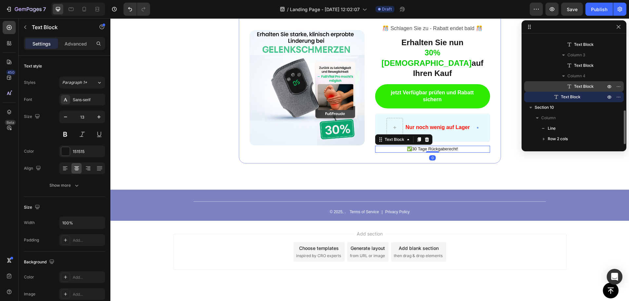
click at [571, 86] on icon at bounding box center [569, 86] width 7 height 7
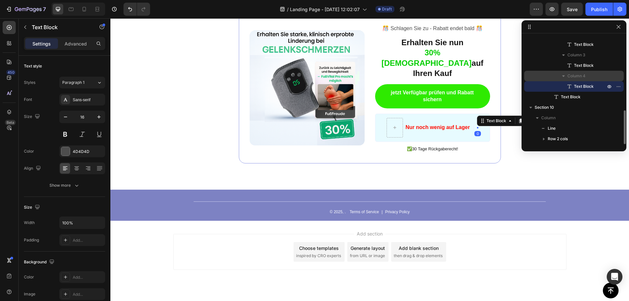
click at [576, 73] on span "Column 4" at bounding box center [577, 76] width 18 height 7
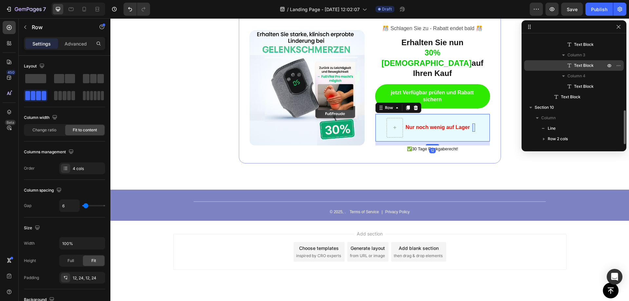
click at [583, 64] on span "Text Block" at bounding box center [584, 65] width 20 height 7
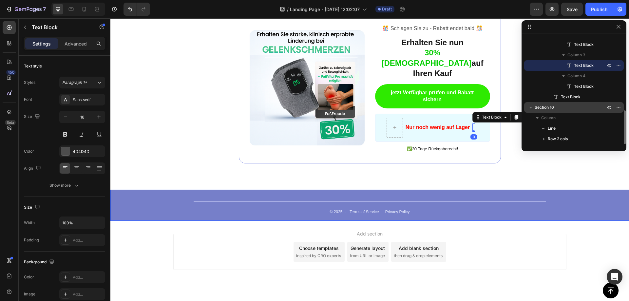
click at [532, 106] on icon "button" at bounding box center [531, 107] width 7 height 7
click at [531, 106] on icon "button" at bounding box center [531, 107] width 7 height 7
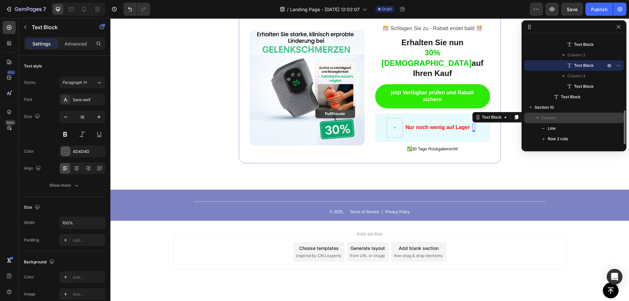
click at [534, 118] on icon "button" at bounding box center [537, 118] width 7 height 7
click at [536, 118] on icon "button" at bounding box center [537, 118] width 7 height 7
click at [543, 141] on icon "button" at bounding box center [544, 139] width 7 height 7
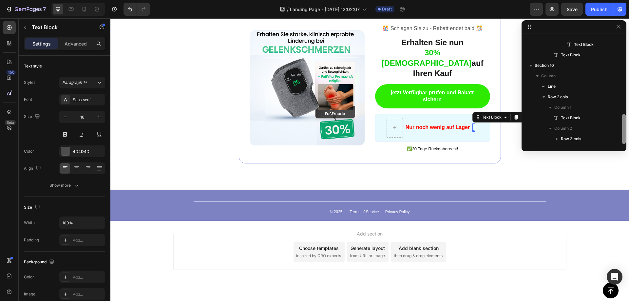
drag, startPoint x: 734, startPoint y: 140, endPoint x: 627, endPoint y: 142, distance: 107.8
click at [579, 140] on span "Row 3 cols" at bounding box center [571, 139] width 20 height 7
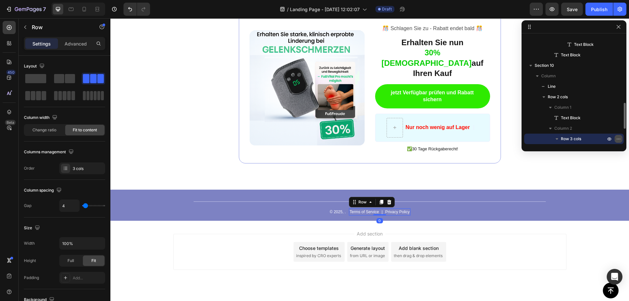
click at [620, 138] on icon "button" at bounding box center [618, 138] width 5 height 5
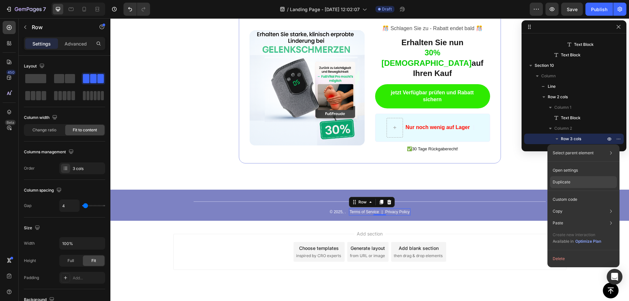
click at [571, 182] on div "Duplicate" at bounding box center [583, 182] width 67 height 12
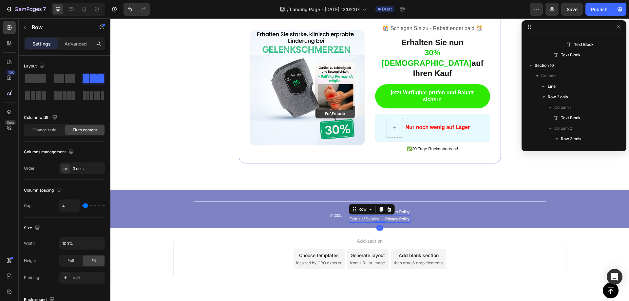
scroll to position [351, 0]
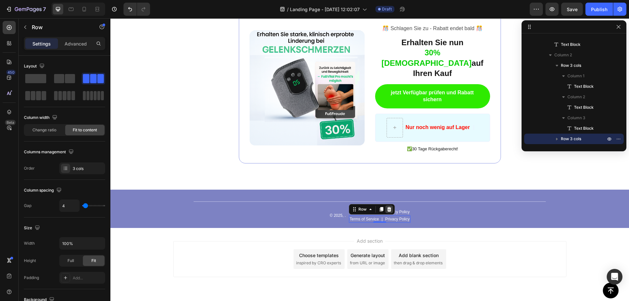
click at [387, 207] on icon at bounding box center [389, 209] width 5 height 5
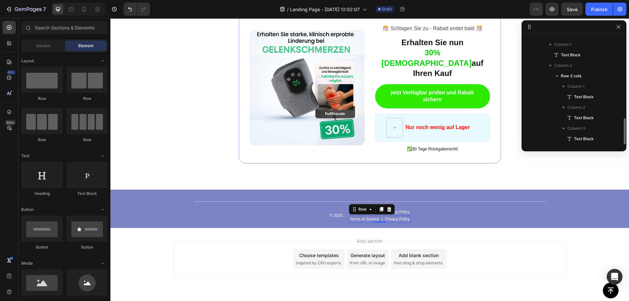
scroll to position [340, 0]
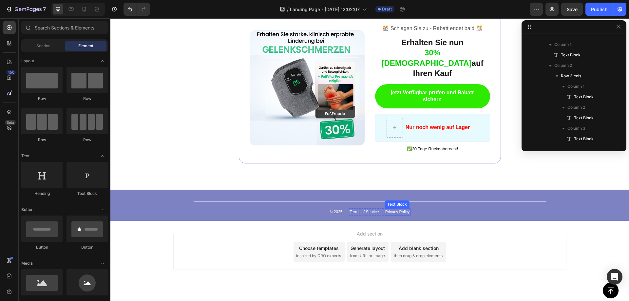
click at [402, 209] on p "Privacy Policy" at bounding box center [397, 212] width 25 height 6
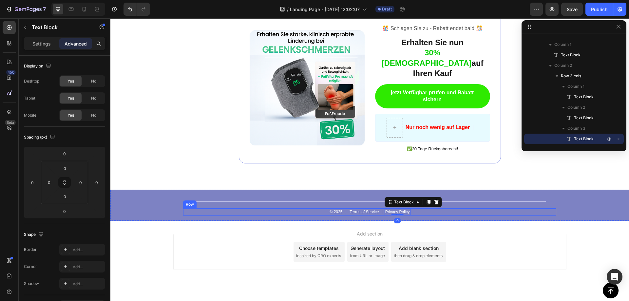
click at [417, 208] on div "© 2025, . Text Block Terms of Service Text Block | Text Block Privacy Policy Te…" at bounding box center [369, 211] width 373 height 7
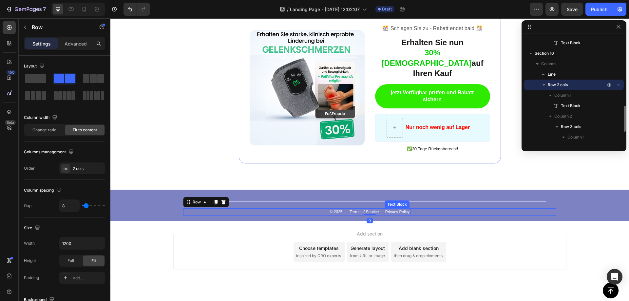
click at [390, 209] on p "Privacy Policy" at bounding box center [397, 212] width 25 height 6
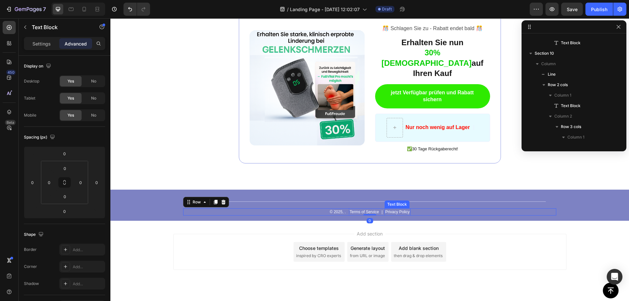
scroll to position [340, 0]
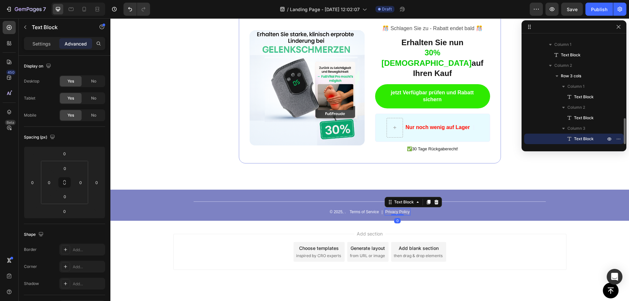
click at [390, 209] on p "Privacy Policy" at bounding box center [397, 212] width 25 height 6
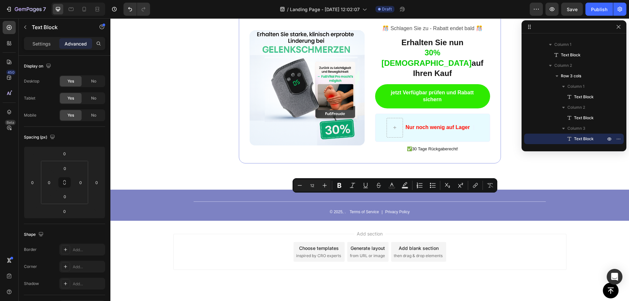
click at [414, 221] on div "Add section Choose templates inspired by CRO experts Generate layout from URL o…" at bounding box center [369, 261] width 519 height 81
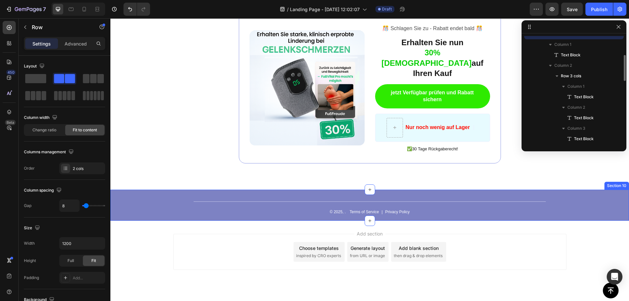
scroll to position [289, 0]
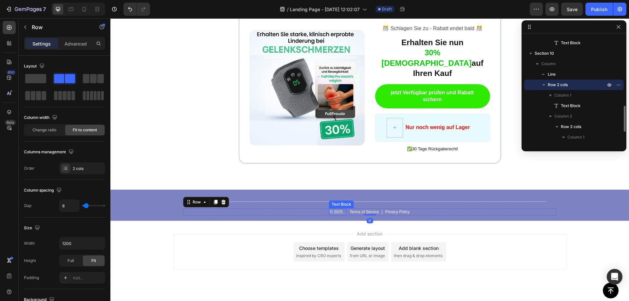
click at [332, 209] on p "© 2025, ." at bounding box center [338, 212] width 16 height 6
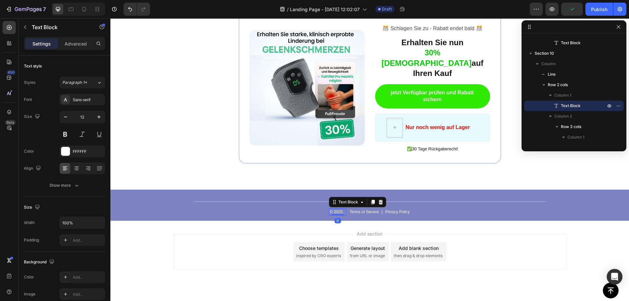
click at [333, 221] on div "Add section Choose templates inspired by CRO experts Generate layout from URL o…" at bounding box center [369, 261] width 519 height 81
drag, startPoint x: 320, startPoint y: 211, endPoint x: 281, endPoint y: 203, distance: 39.9
click at [319, 221] on div "Add section Choose templates inspired by CRO experts Generate layout from URL o…" at bounding box center [369, 261] width 519 height 81
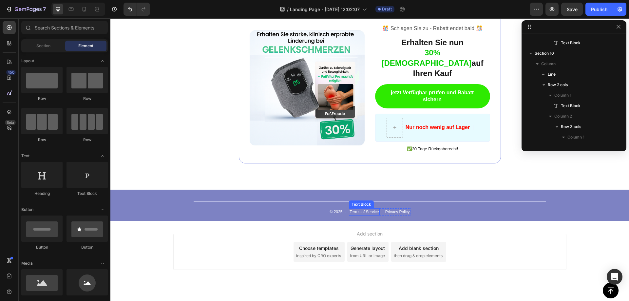
click at [360, 209] on p "Terms of Service" at bounding box center [364, 212] width 29 height 6
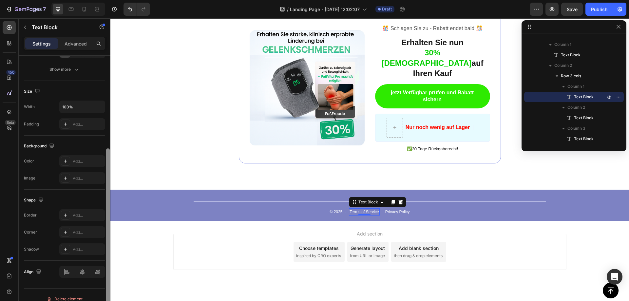
scroll to position [124, 0]
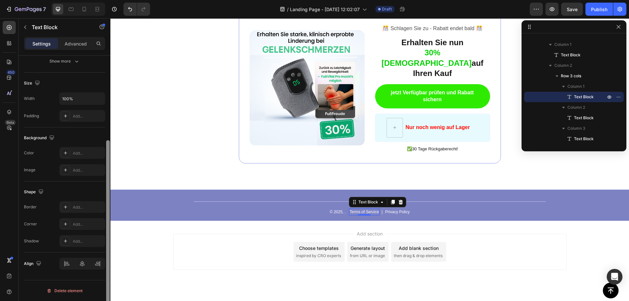
drag, startPoint x: 106, startPoint y: 106, endPoint x: 106, endPoint y: 205, distance: 99.6
click at [106, 205] on div at bounding box center [108, 230] width 4 height 180
click at [0, 210] on div "450 Beta" at bounding box center [9, 159] width 19 height 283
